Goal: Contribute content

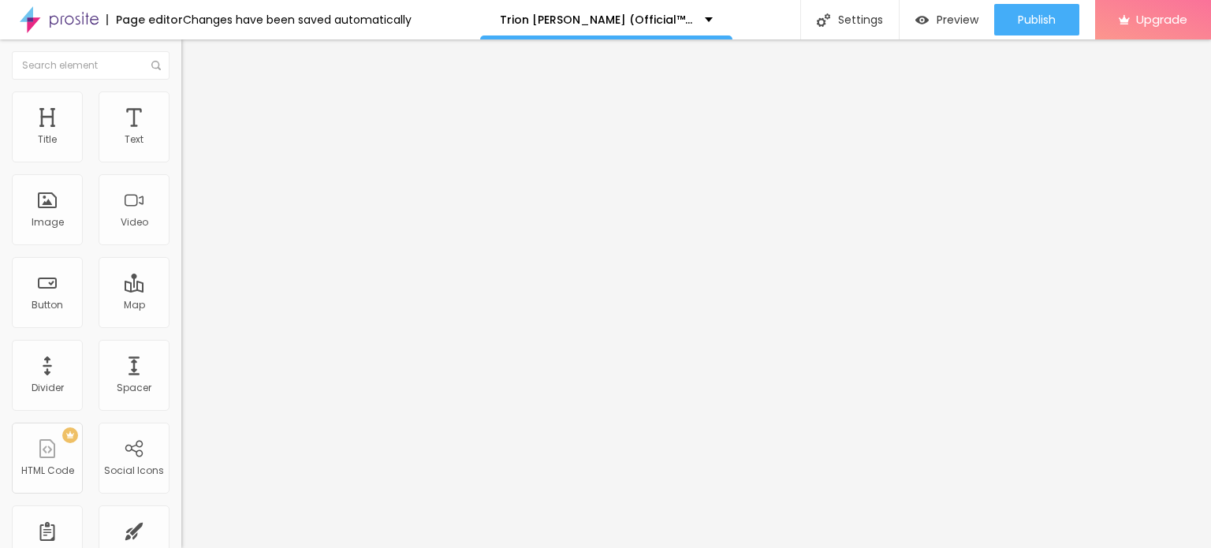
click at [181, 136] on span "Add image" at bounding box center [213, 128] width 65 height 13
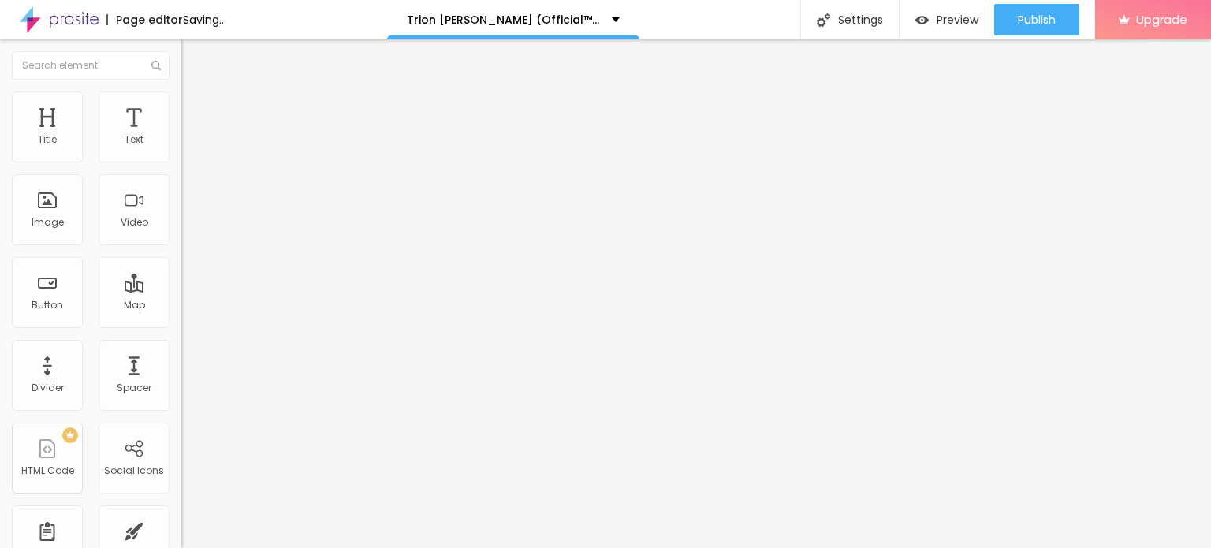
click at [181, 91] on li "Style" at bounding box center [271, 99] width 181 height 16
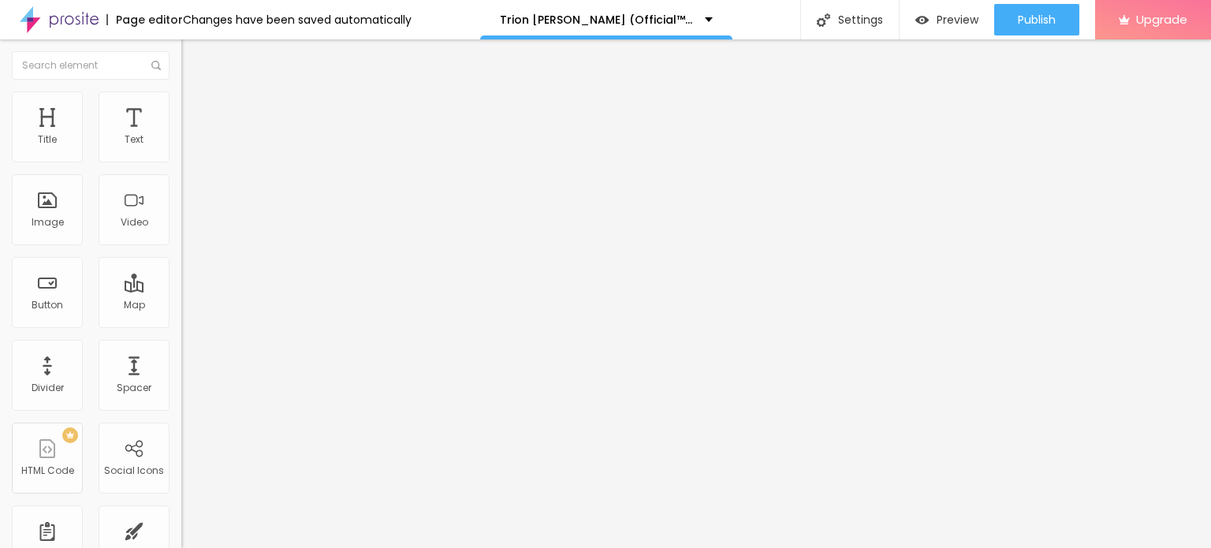
type input "95"
type input "90"
type input "85"
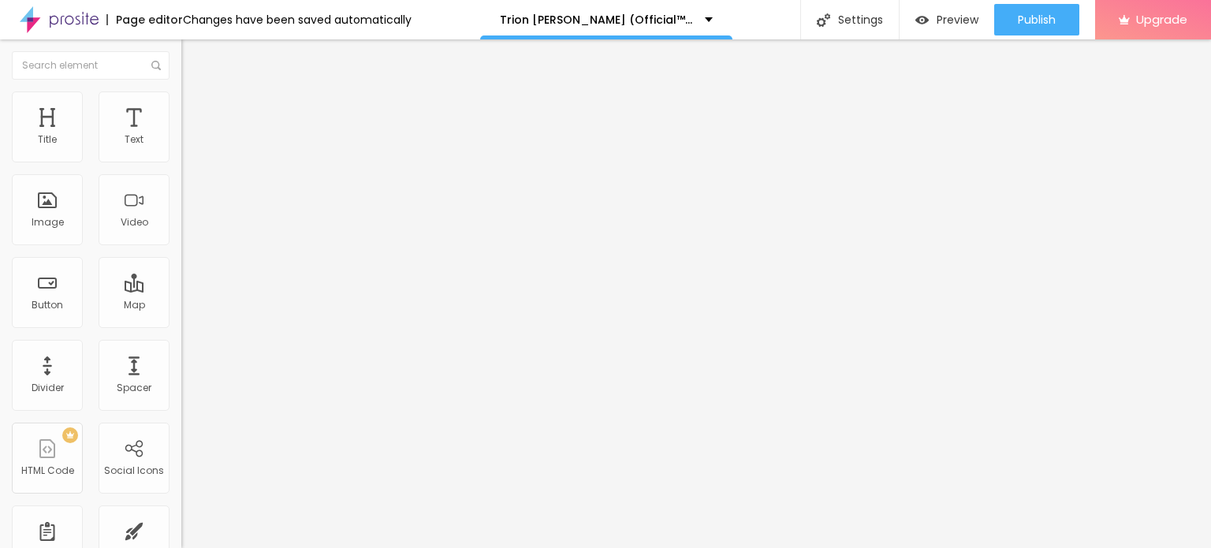
type input "85"
type input "80"
type input "75"
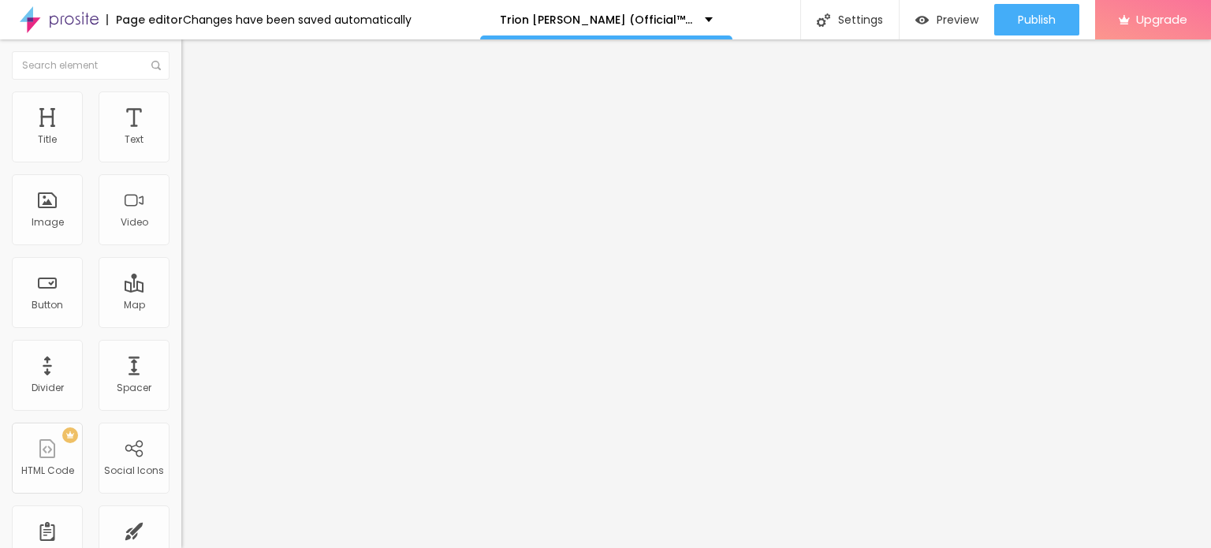
type input "70"
type input "65"
type input "60"
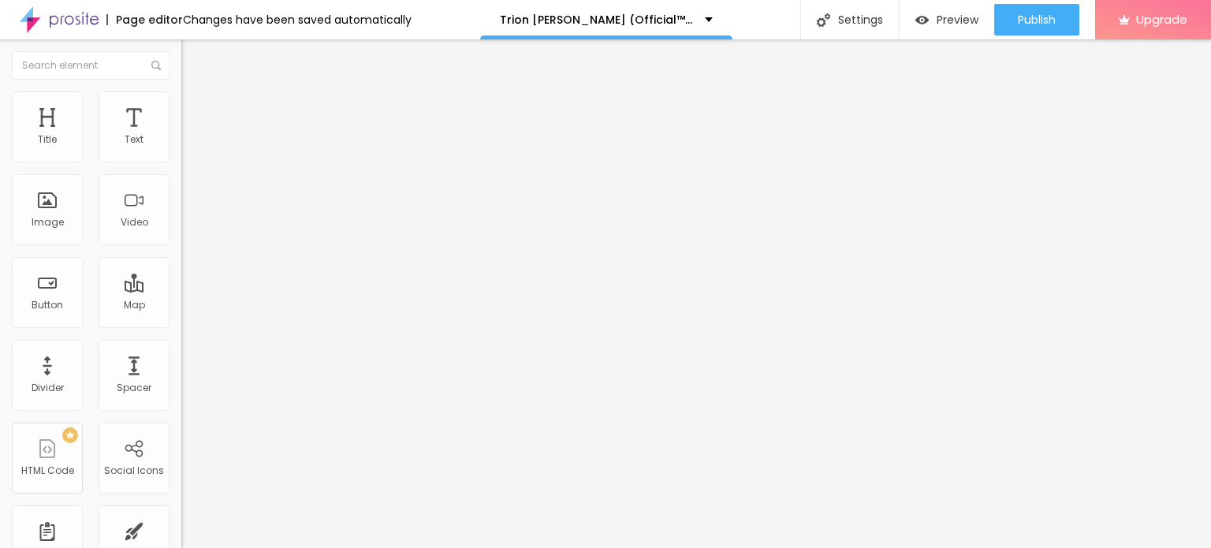
type input "60"
type input "55"
type input "50"
drag, startPoint x: 162, startPoint y: 166, endPoint x: 83, endPoint y: 166, distance: 79.6
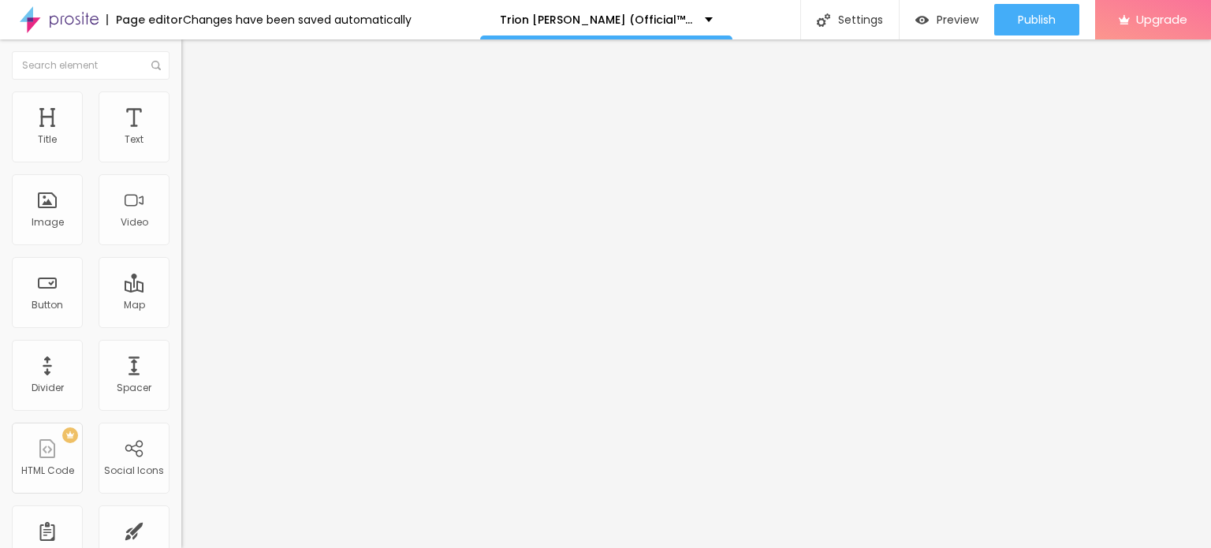
type input "50"
click at [181, 162] on input "range" at bounding box center [232, 155] width 102 height 13
click at [181, 148] on input "Click me" at bounding box center [275, 140] width 189 height 16
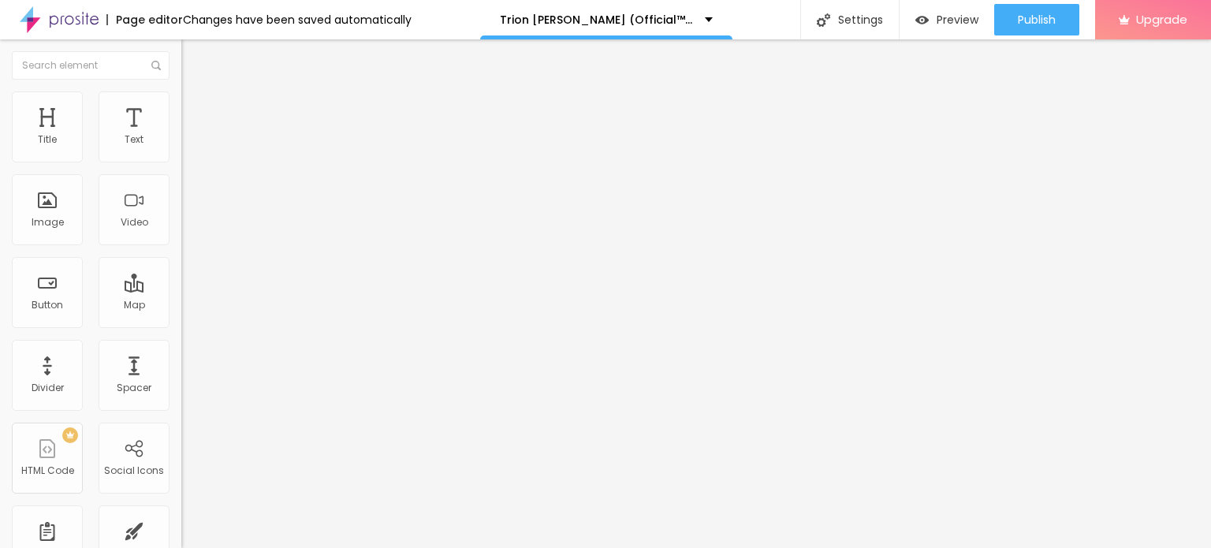
paste input "For Sexual Health?"
click at [181, 148] on input "For Sexual Health?" at bounding box center [275, 140] width 189 height 16
paste input "Trion [PERSON_NAME]"
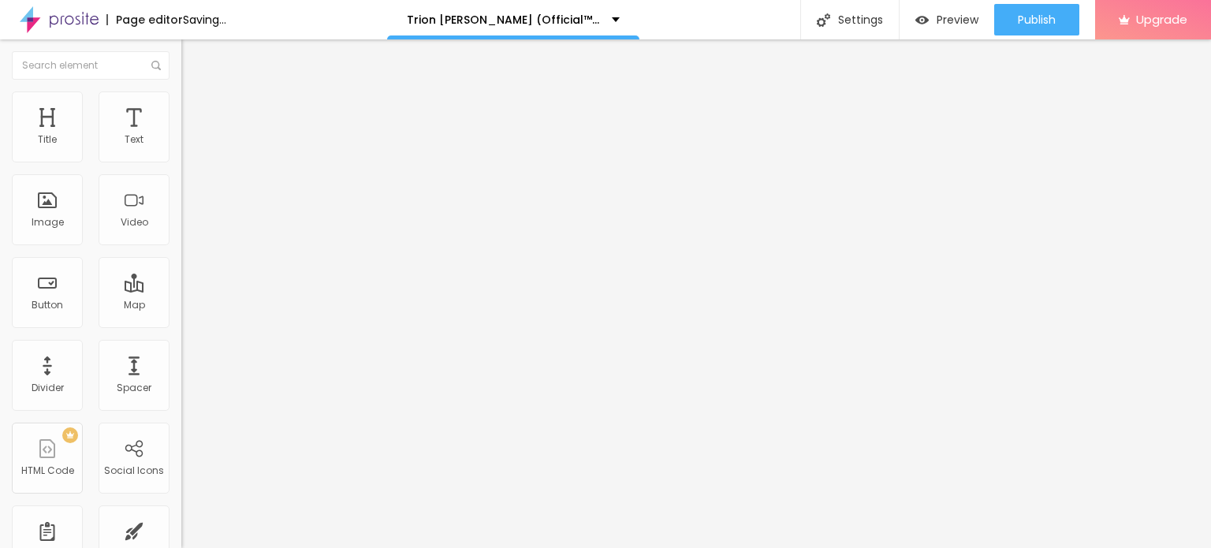
type input "Trion Max Gummies For Sexual Health?"
click at [181, 323] on input "https://" at bounding box center [275, 317] width 189 height 16
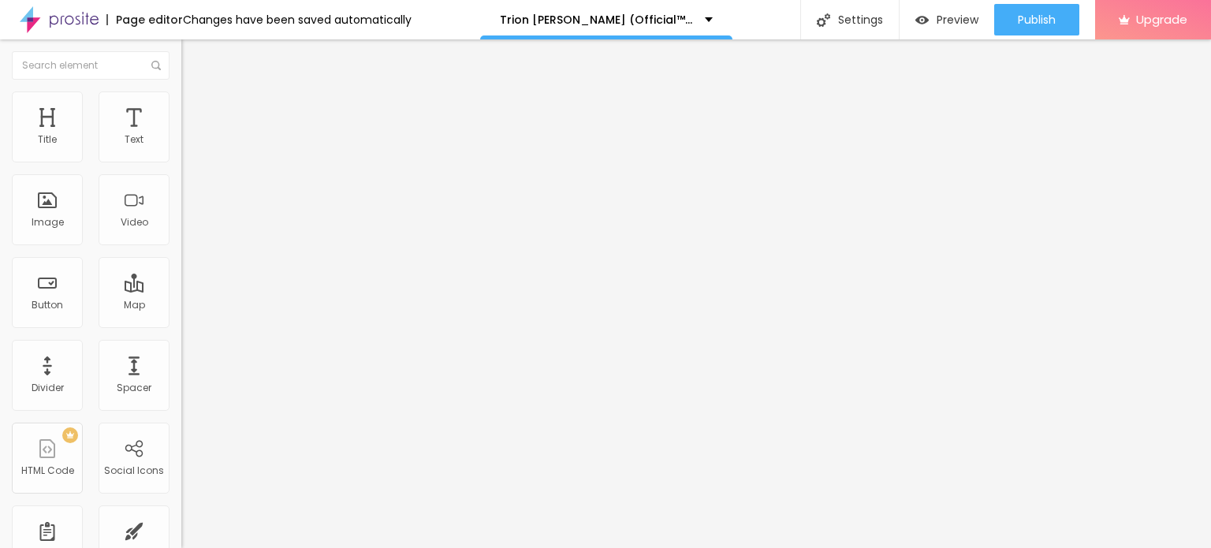
click at [181, 323] on input "https://" at bounding box center [275, 317] width 189 height 16
click at [181, 322] on input "https://" at bounding box center [275, 317] width 189 height 16
paste input "[DOMAIN_NAME][URL]"
type input "[URL][DOMAIN_NAME]"
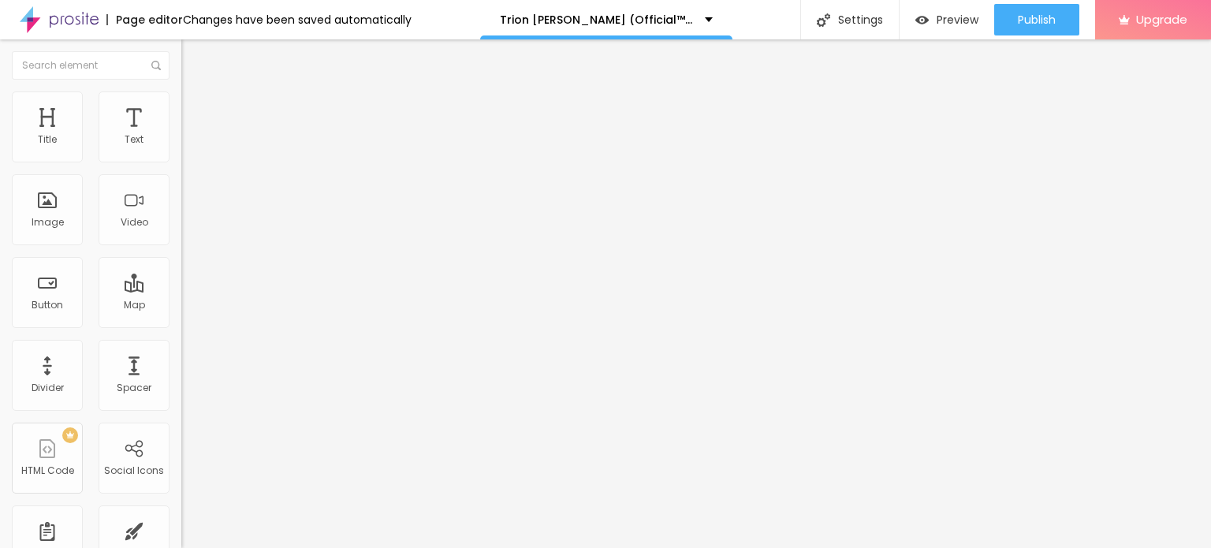
click at [181, 351] on div "Open in new tab" at bounding box center [271, 349] width 181 height 8
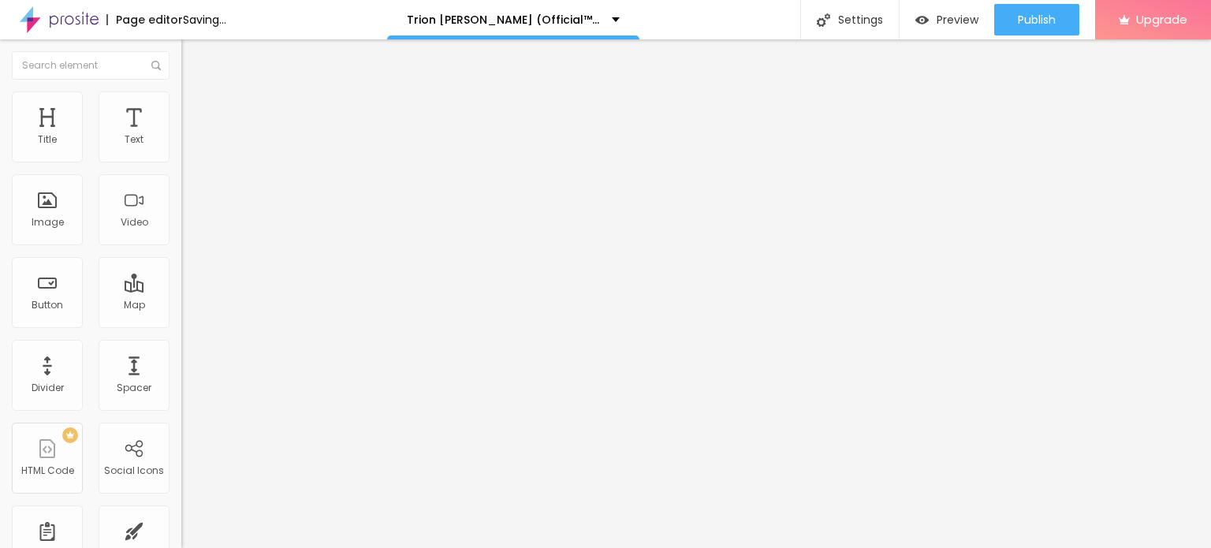
click at [181, 98] on img at bounding box center [188, 98] width 14 height 14
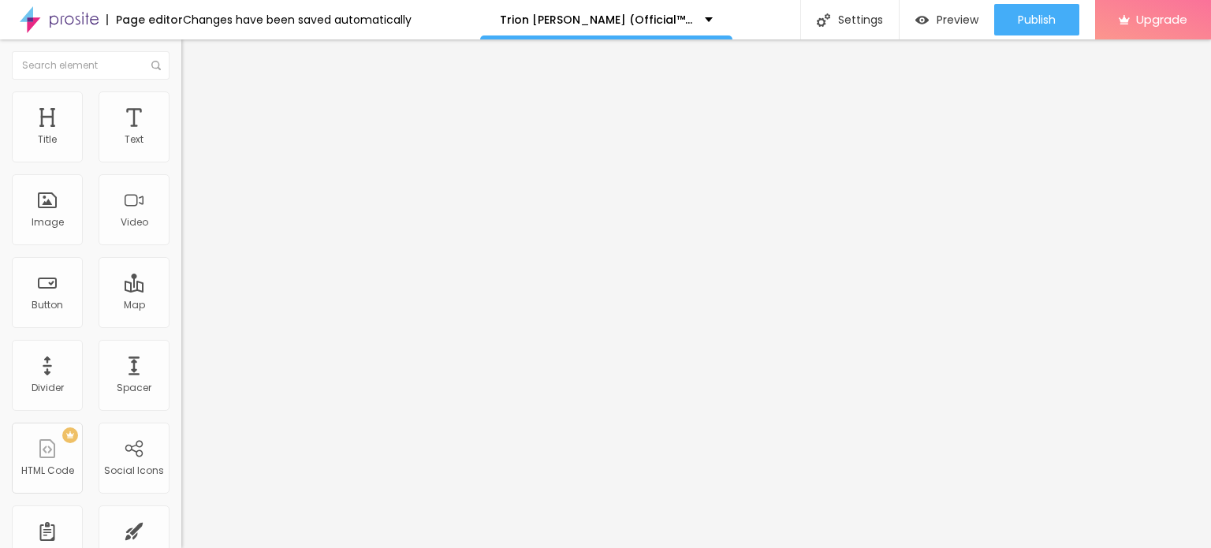
type input "55"
type input "60"
drag, startPoint x: 84, startPoint y: 168, endPoint x: 100, endPoint y: 166, distance: 16.6
type input "60"
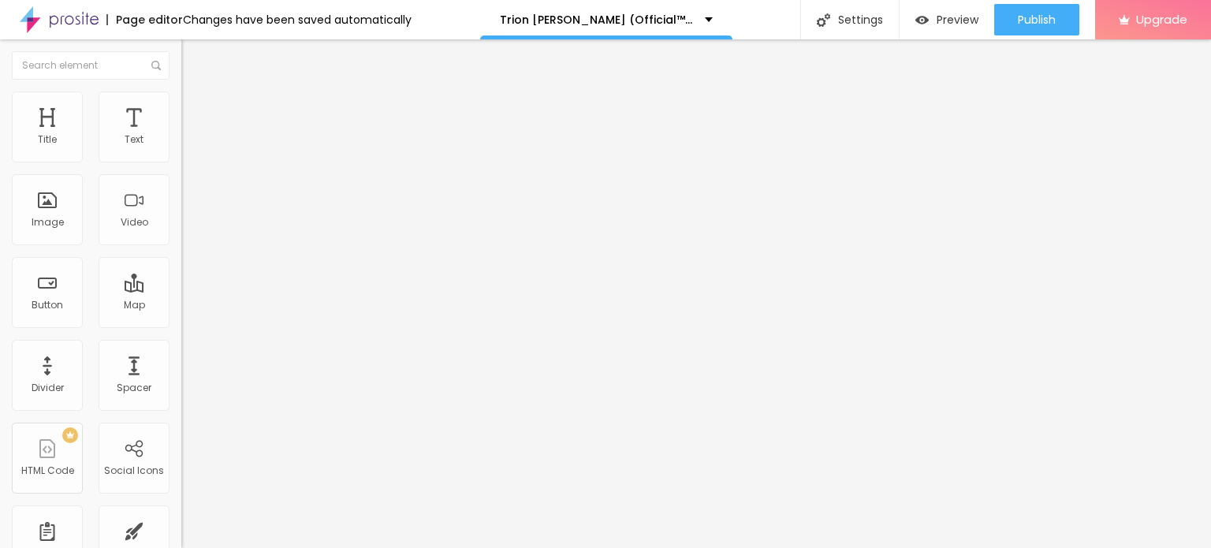
click at [181, 162] on input "range" at bounding box center [232, 155] width 102 height 13
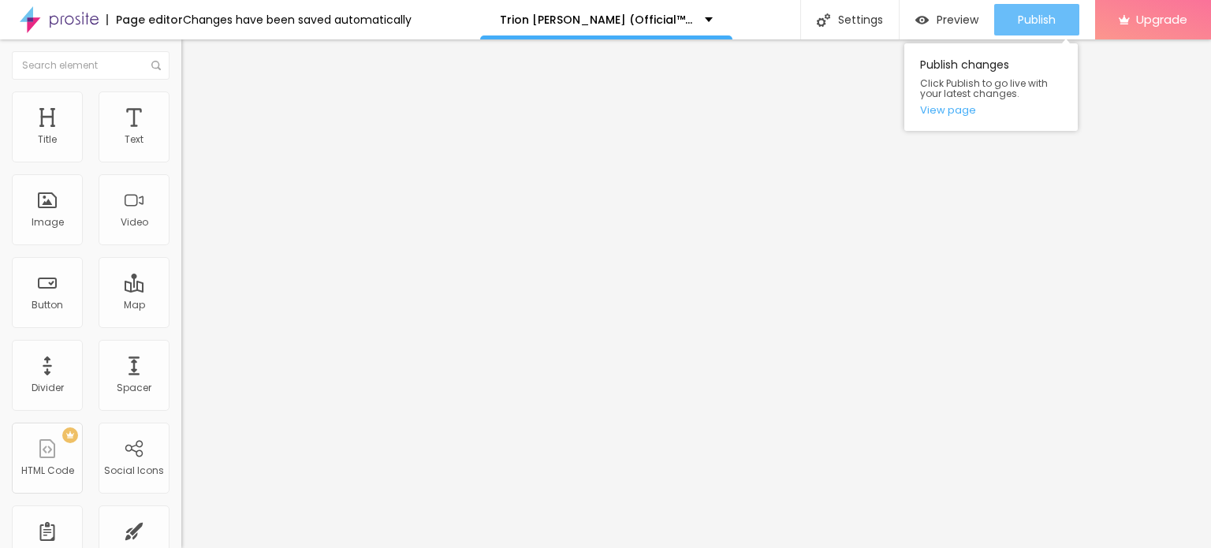
click at [1015, 17] on button "Publish" at bounding box center [1036, 20] width 85 height 32
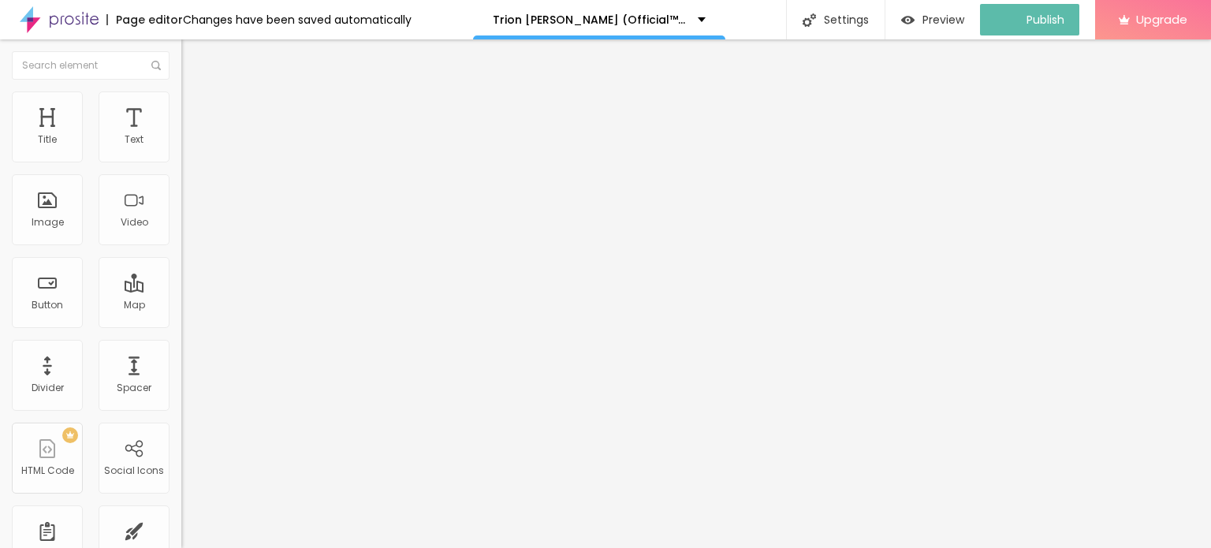
click at [28, 21] on img at bounding box center [59, 19] width 79 height 39
